Goal: Transaction & Acquisition: Purchase product/service

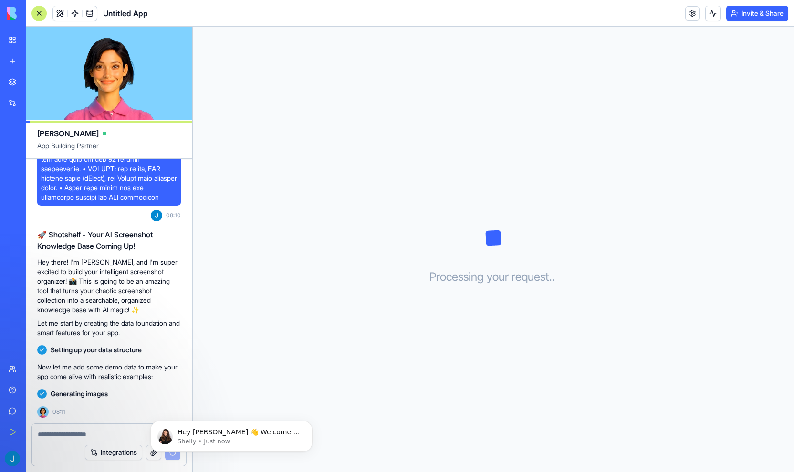
scroll to position [1149, 0]
click at [308, 427] on button "Dismiss notification" at bounding box center [309, 423] width 12 height 12
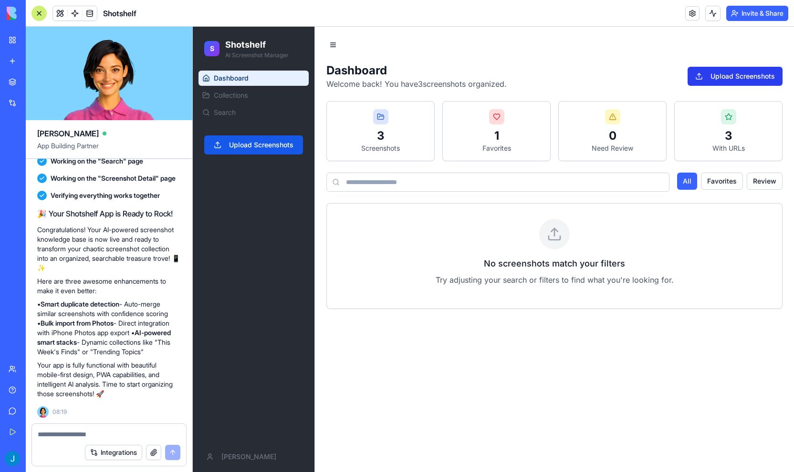
click at [739, 73] on button "Upload Screenshots" at bounding box center [734, 76] width 95 height 19
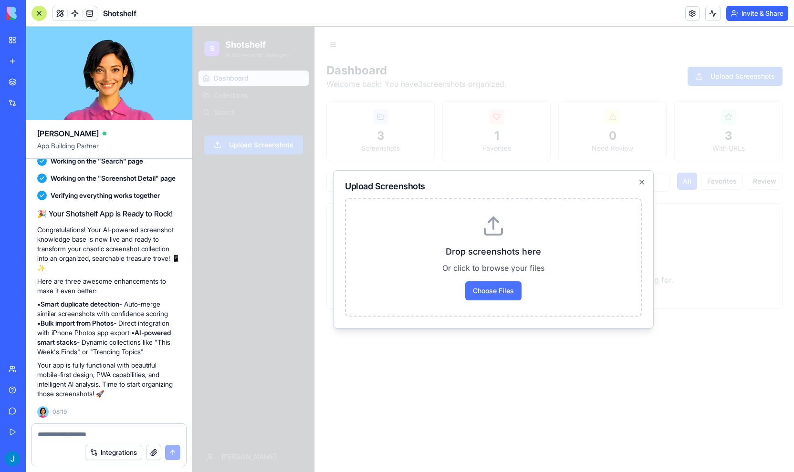
click at [483, 292] on label "Choose Files" at bounding box center [493, 290] width 56 height 19
click at [193, 27] on input "Choose Files" at bounding box center [193, 27] width 0 height 0
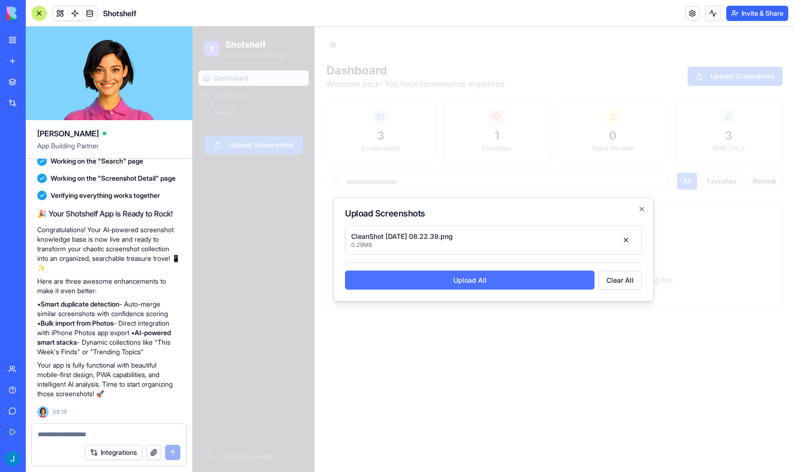
click at [486, 282] on button "Upload All" at bounding box center [469, 280] width 249 height 19
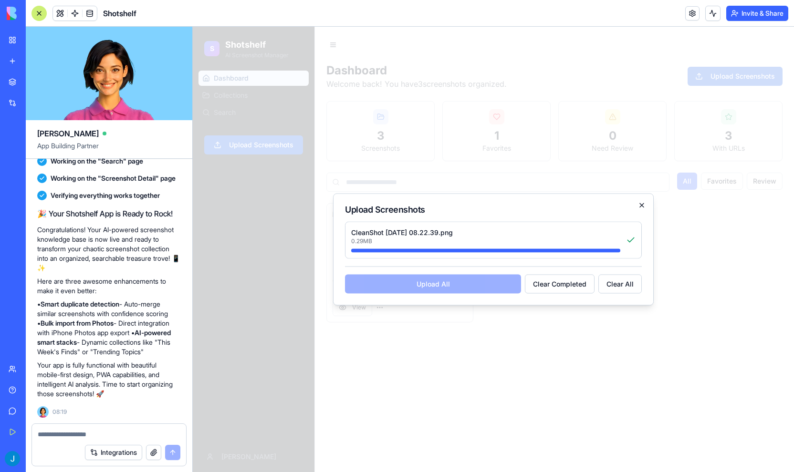
click at [642, 206] on icon "button" at bounding box center [642, 206] width 4 height 4
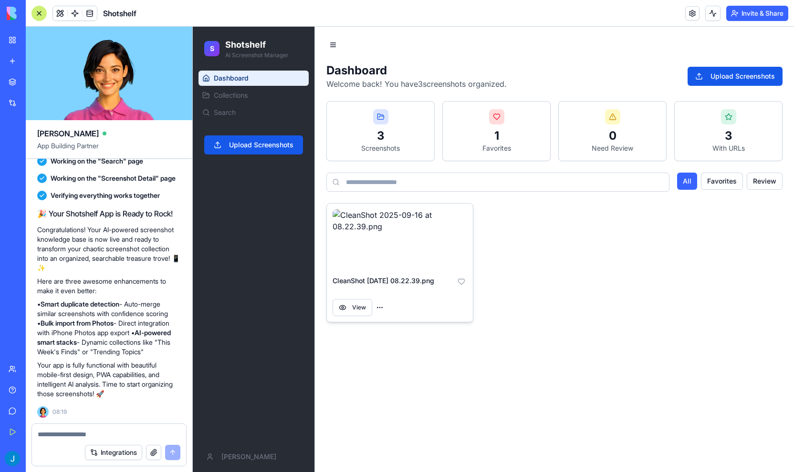
click at [372, 252] on img at bounding box center [399, 239] width 135 height 61
click at [345, 316] on button "View" at bounding box center [352, 307] width 40 height 17
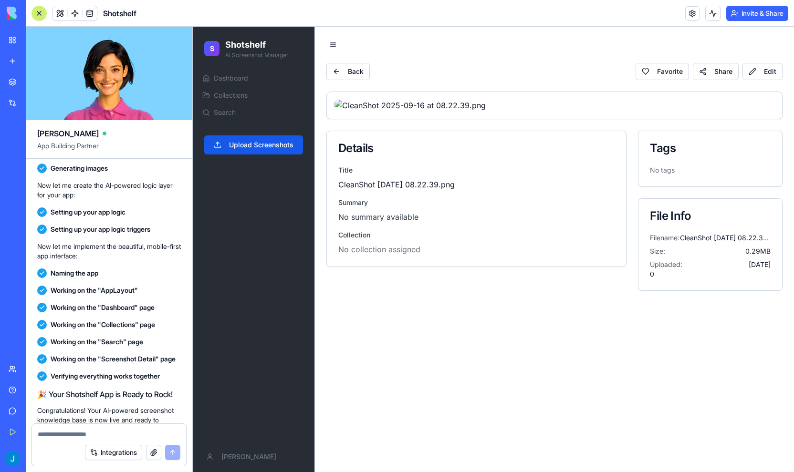
scroll to position [1574, 0]
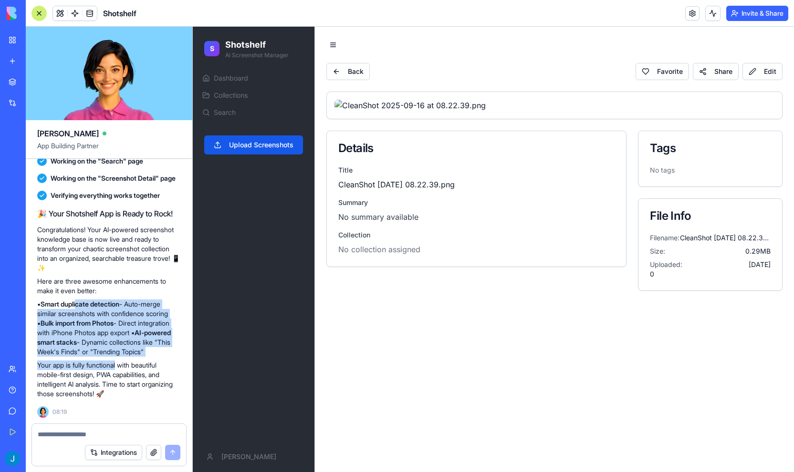
drag, startPoint x: 80, startPoint y: 299, endPoint x: 121, endPoint y: 363, distance: 76.6
click at [121, 363] on div "🎉 Your Shotshelf App is Ready to Rock! Congratulations! Your AI-powered screens…" at bounding box center [109, 303] width 144 height 191
click at [107, 458] on button "Integrations" at bounding box center [113, 452] width 57 height 15
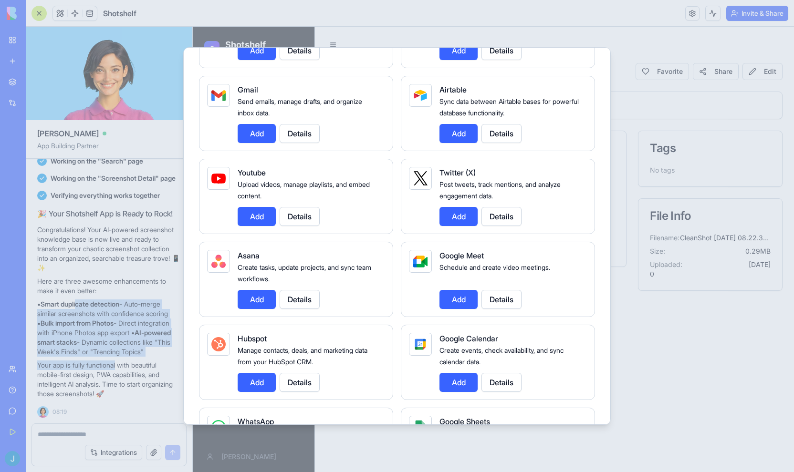
scroll to position [0, 0]
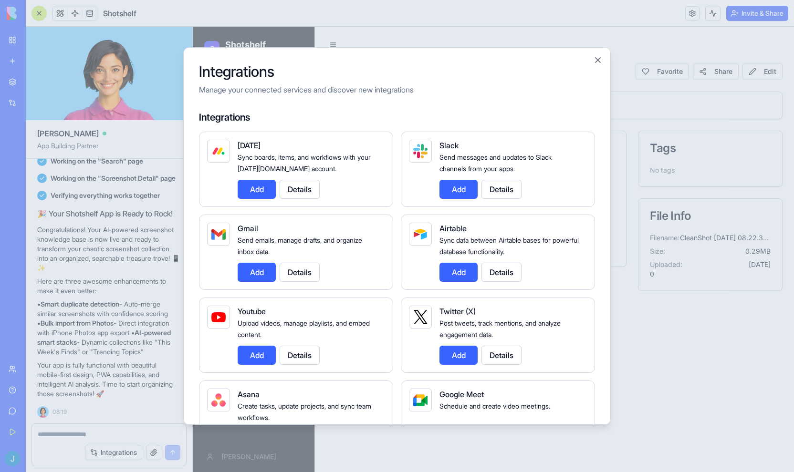
click at [592, 60] on div "Integrations Manage your connected services and discover new integrations Integ…" at bounding box center [396, 236] width 427 height 378
click at [595, 58] on button "Close" at bounding box center [598, 60] width 10 height 10
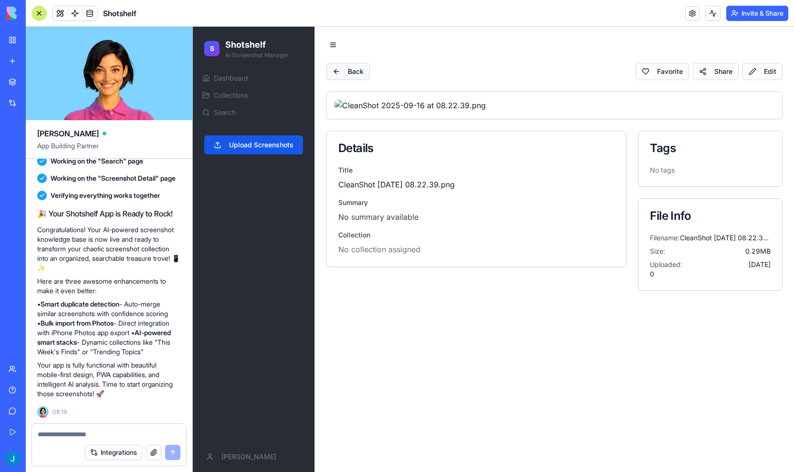
click at [334, 74] on button "Back" at bounding box center [347, 71] width 43 height 17
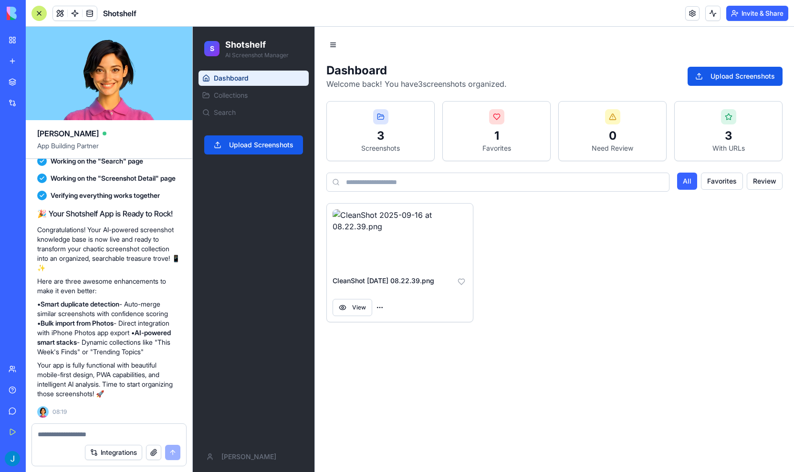
click at [379, 134] on div "3" at bounding box center [380, 135] width 92 height 15
click at [387, 115] on div at bounding box center [380, 116] width 15 height 15
click at [515, 114] on div "1 Favorites" at bounding box center [496, 131] width 107 height 59
drag, startPoint x: 476, startPoint y: 166, endPoint x: 475, endPoint y: 185, distance: 18.6
click at [475, 185] on div "Dashboard Welcome back! You have 3 screenshots organized. Upload Screenshots 3 …" at bounding box center [554, 192] width 456 height 259
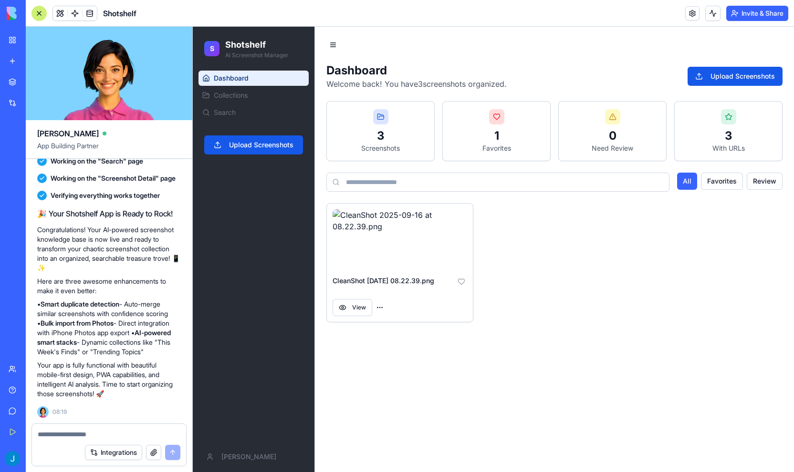
click at [528, 264] on div "CleanShot [DATE] 08.22.39.png View" at bounding box center [554, 262] width 456 height 119
click at [598, 147] on div "Need Review" at bounding box center [612, 149] width 92 height 10
drag, startPoint x: 651, startPoint y: 139, endPoint x: 710, endPoint y: 140, distance: 58.7
click at [675, 143] on div "3 Screenshots 1 Favorites 0 Need Review 3 With URLs" at bounding box center [554, 131] width 456 height 60
click at [382, 316] on html "S Shotshelf AI Screenshot Manager Dashboard Collections Search Upload Screensho…" at bounding box center [493, 249] width 601 height 445
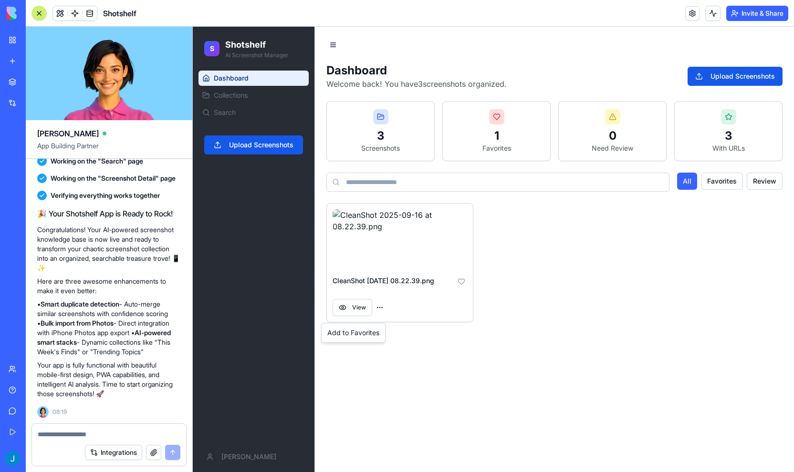
click at [474, 282] on html "S Shotshelf AI Screenshot Manager Dashboard Collections Search Upload Screensho…" at bounding box center [493, 249] width 601 height 445
click at [461, 281] on button at bounding box center [461, 281] width 11 height 11
click at [461, 284] on button at bounding box center [461, 281] width 11 height 11
click at [460, 280] on button at bounding box center [461, 281] width 11 height 11
click at [225, 97] on span "Collections" at bounding box center [231, 96] width 34 height 10
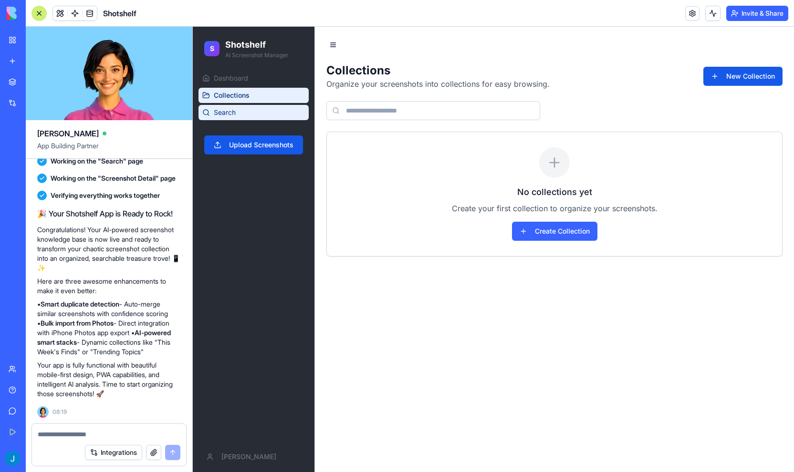
click at [228, 109] on span "Search" at bounding box center [225, 113] width 22 height 10
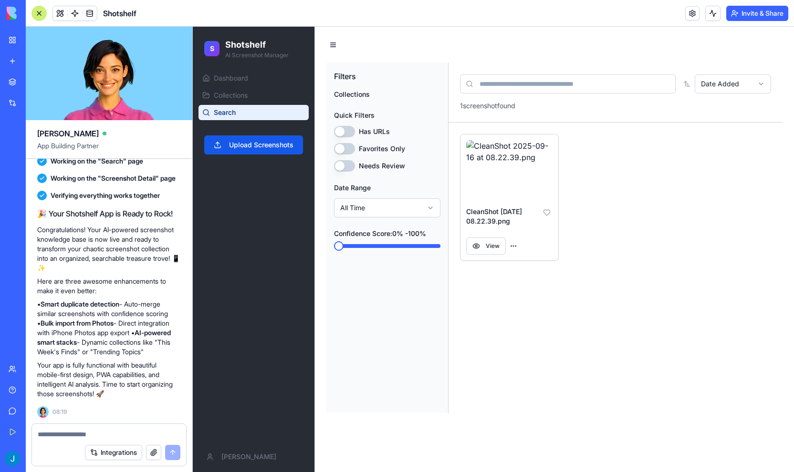
click at [232, 46] on h1 "Shotshelf" at bounding box center [256, 44] width 63 height 13
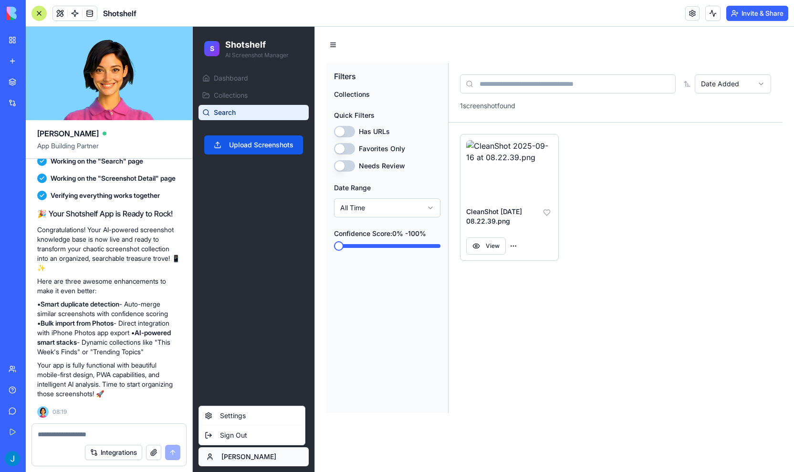
click at [220, 458] on html "S Shotshelf AI Screenshot Manager Dashboard Collections Search Upload Screensho…" at bounding box center [493, 249] width 601 height 445
click at [261, 365] on html "S Shotshelf AI Screenshot Manager Dashboard Collections Search Upload Screensho…" at bounding box center [493, 249] width 601 height 445
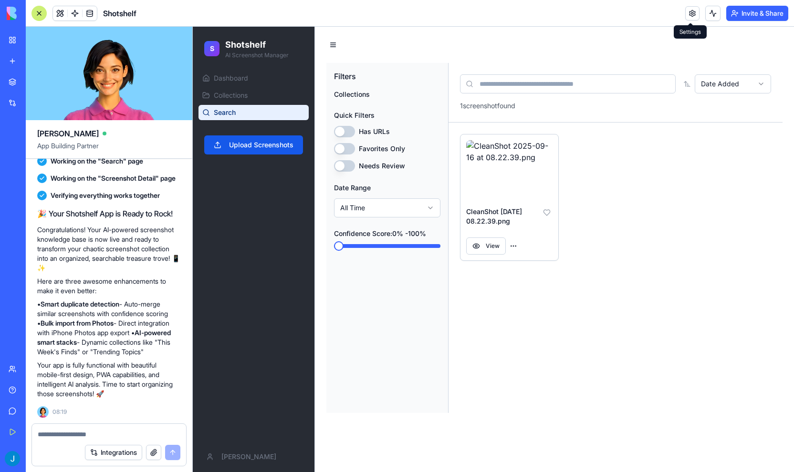
click at [685, 13] on link at bounding box center [692, 13] width 14 height 14
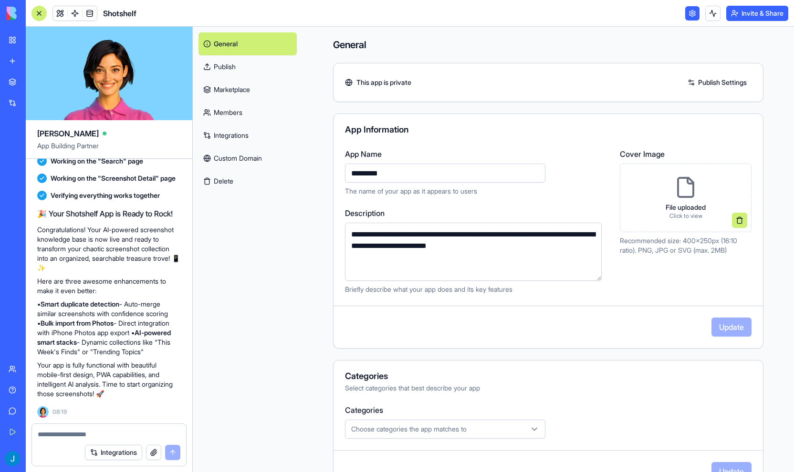
click at [234, 85] on link "Marketplace" at bounding box center [247, 89] width 98 height 23
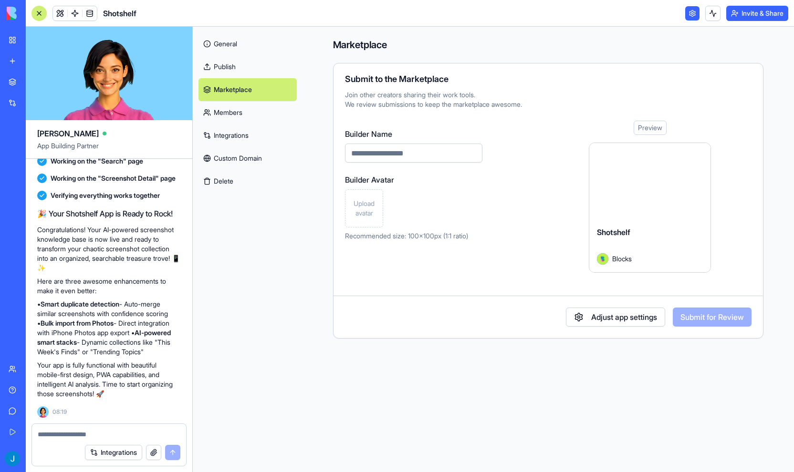
click at [49, 460] on button "Upgrade" at bounding box center [48, 458] width 36 height 15
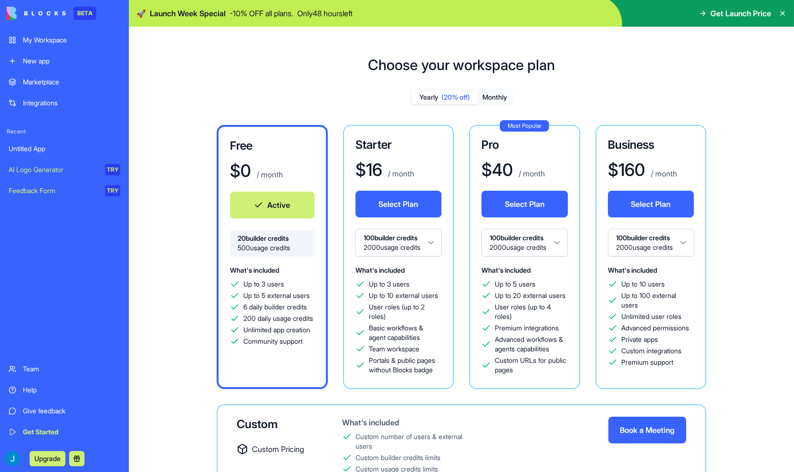
click at [470, 95] on span "(20% off)" at bounding box center [455, 98] width 29 height 10
click at [495, 97] on button "Monthly" at bounding box center [494, 98] width 33 height 14
click at [37, 37] on div "My Workspace" at bounding box center [71, 40] width 97 height 10
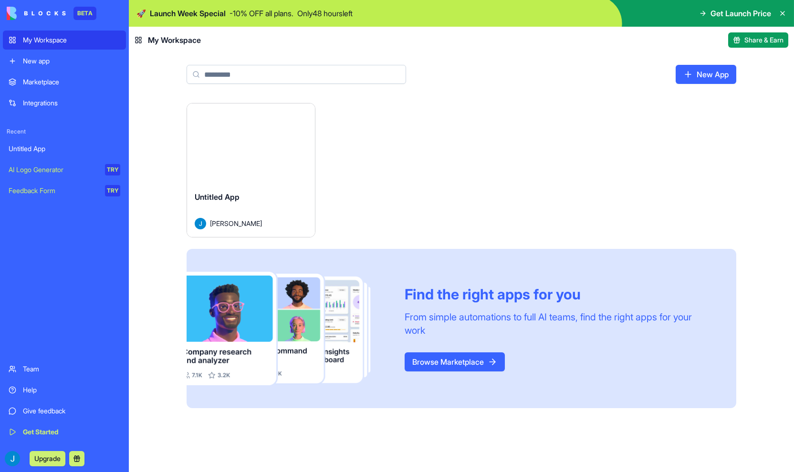
click at [30, 79] on div "Marketplace" at bounding box center [71, 82] width 97 height 10
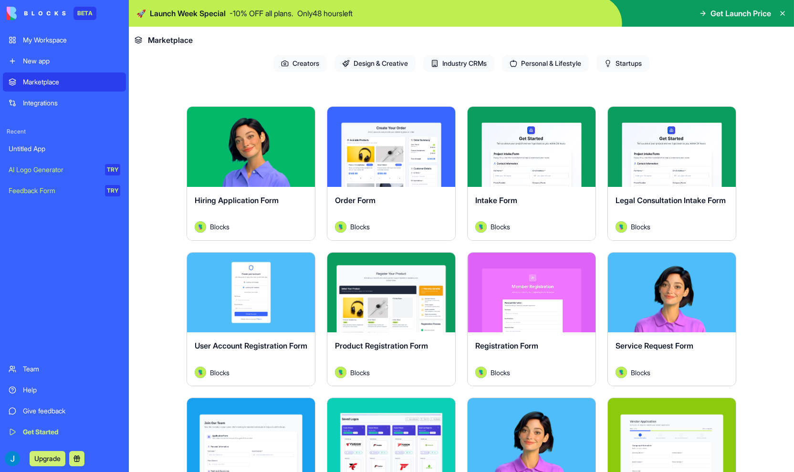
scroll to position [134, 0]
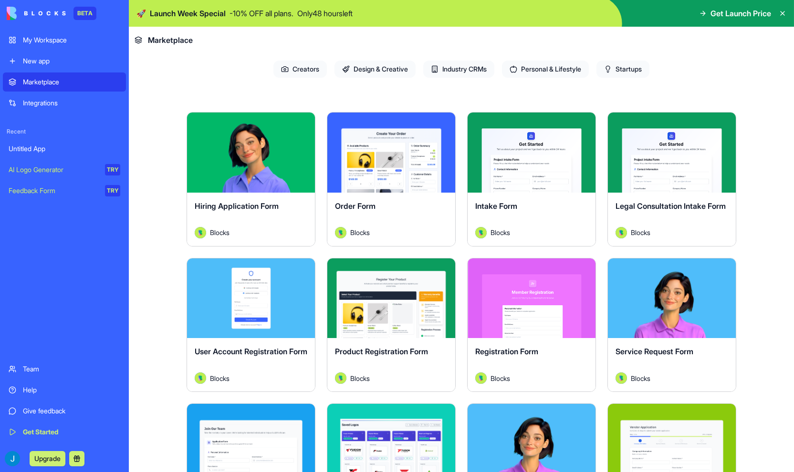
click at [377, 62] on span "Design & Creative" at bounding box center [374, 69] width 81 height 17
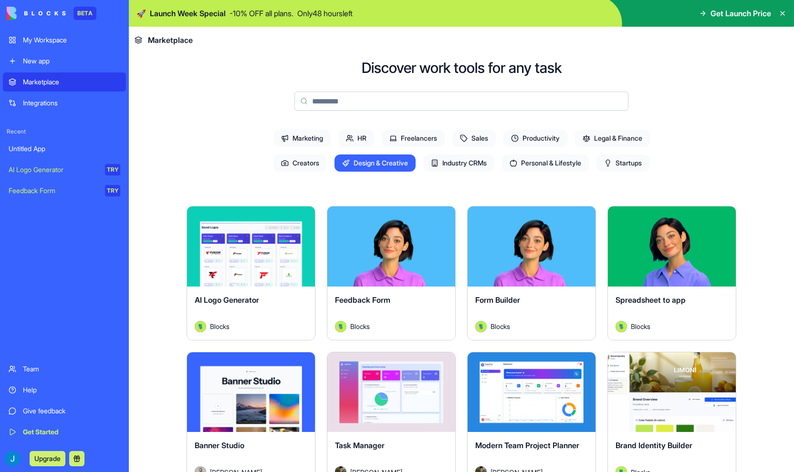
scroll to position [0, 0]
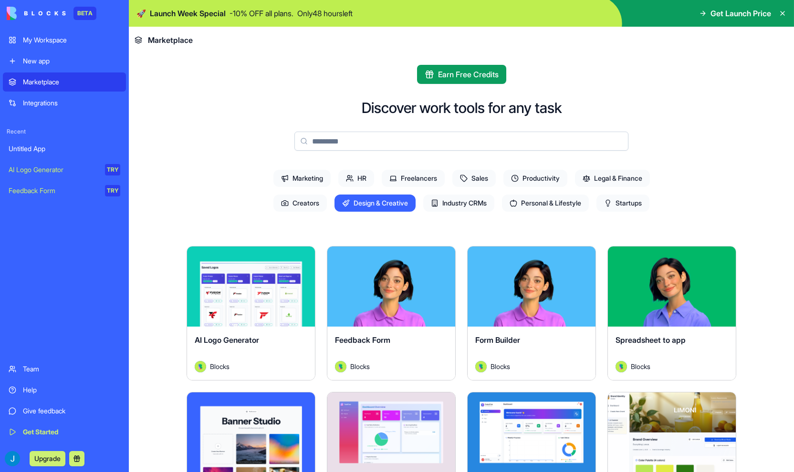
click at [629, 200] on span "Startups" at bounding box center [622, 203] width 53 height 17
